Goal: Task Accomplishment & Management: Manage account settings

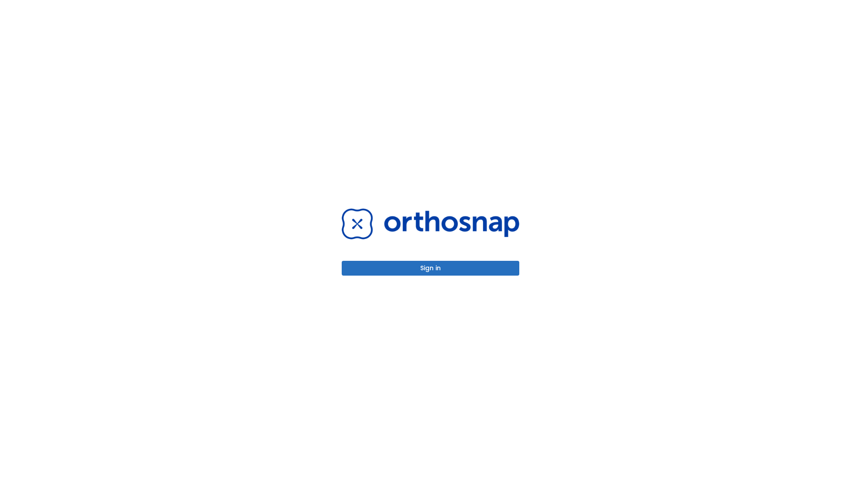
click at [430, 268] on button "Sign in" at bounding box center [430, 268] width 177 height 15
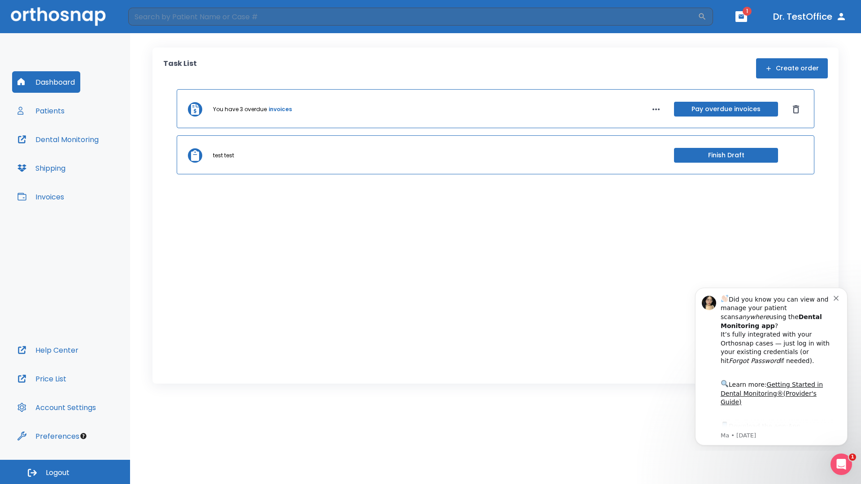
click at [65, 472] on span "Logout" at bounding box center [58, 473] width 24 height 10
